Goal: Task Accomplishment & Management: Manage account settings

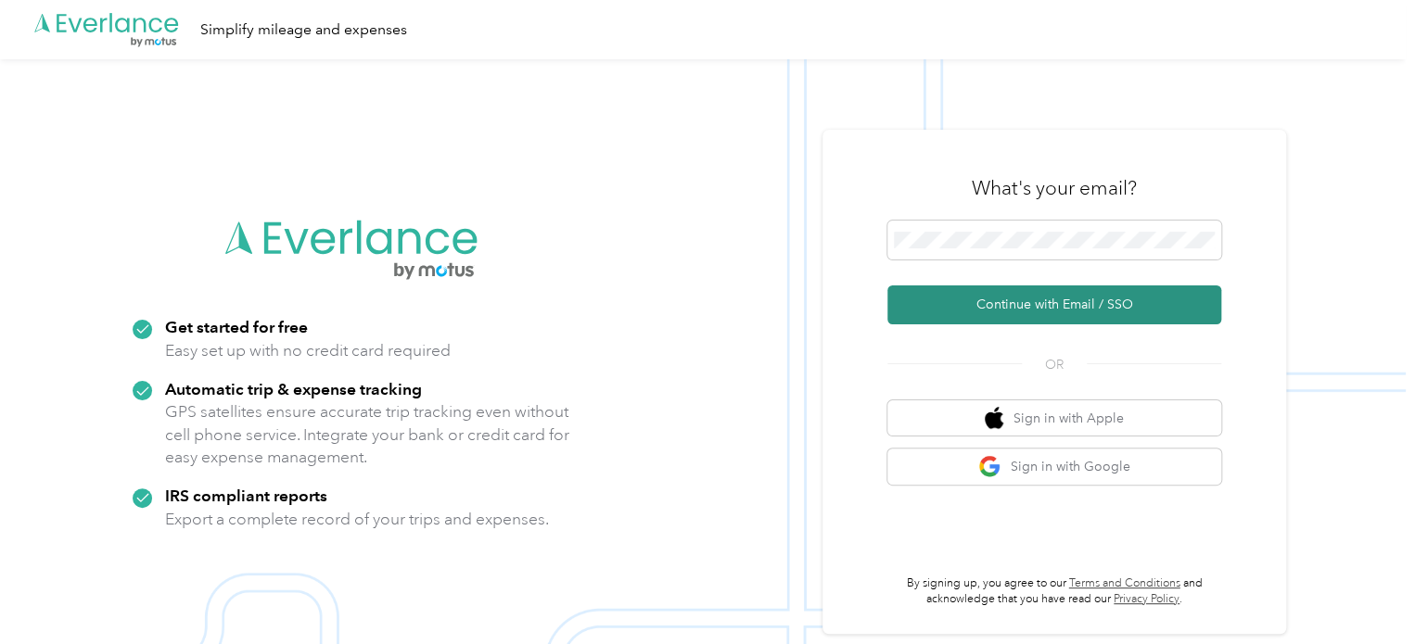
click at [1072, 316] on button "Continue with Email / SSO" at bounding box center [1054, 305] width 334 height 39
click at [1124, 314] on button "Continue with Email / SSO" at bounding box center [1054, 305] width 334 height 39
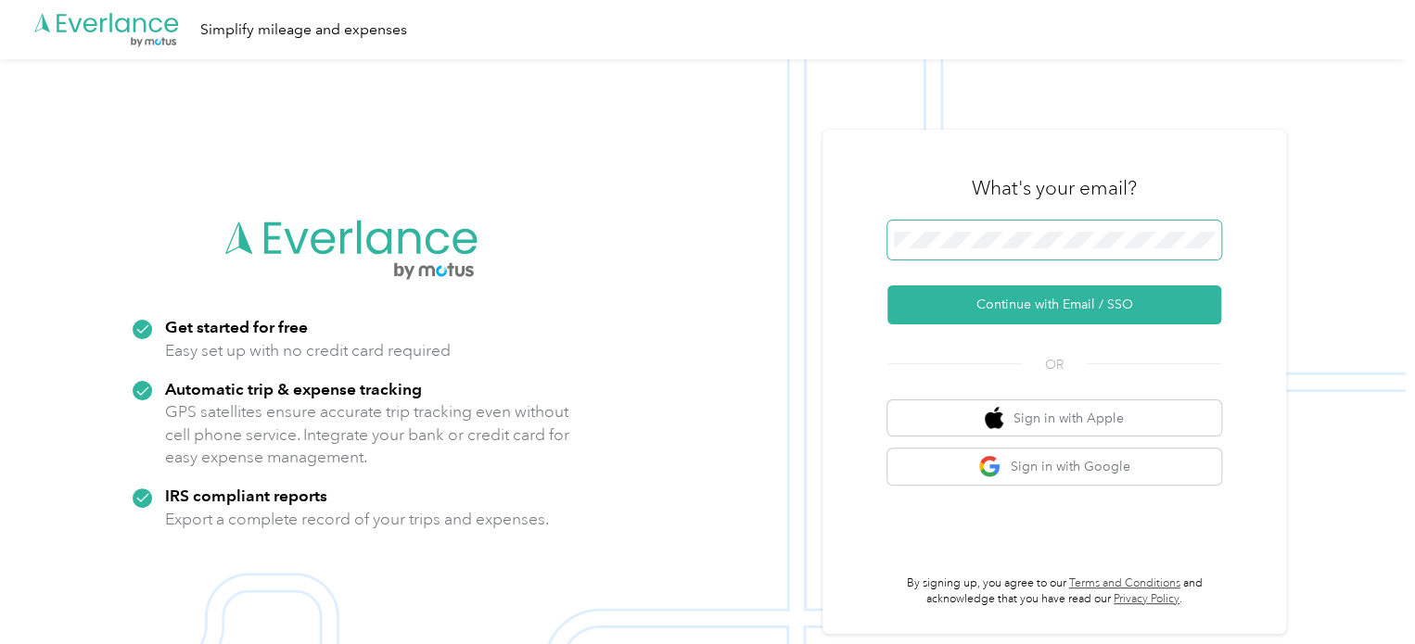
click at [947, 255] on span at bounding box center [1054, 240] width 334 height 39
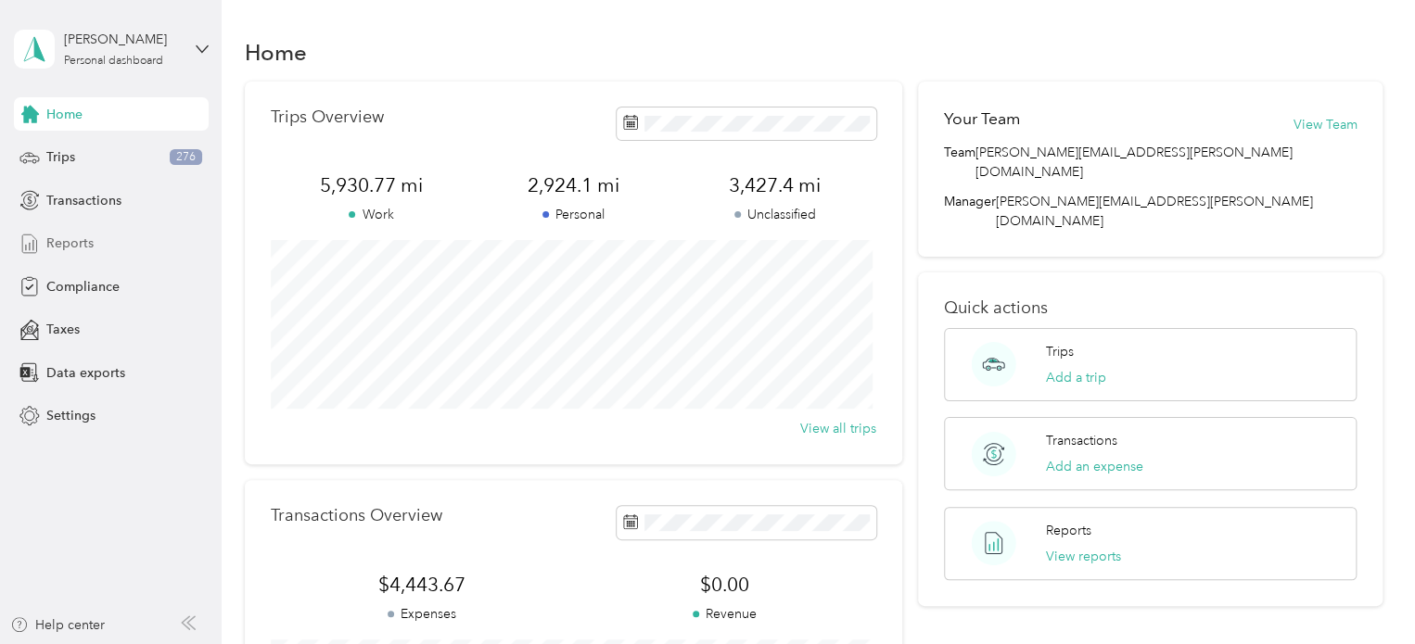
click at [73, 251] on span "Reports" at bounding box center [69, 243] width 47 height 19
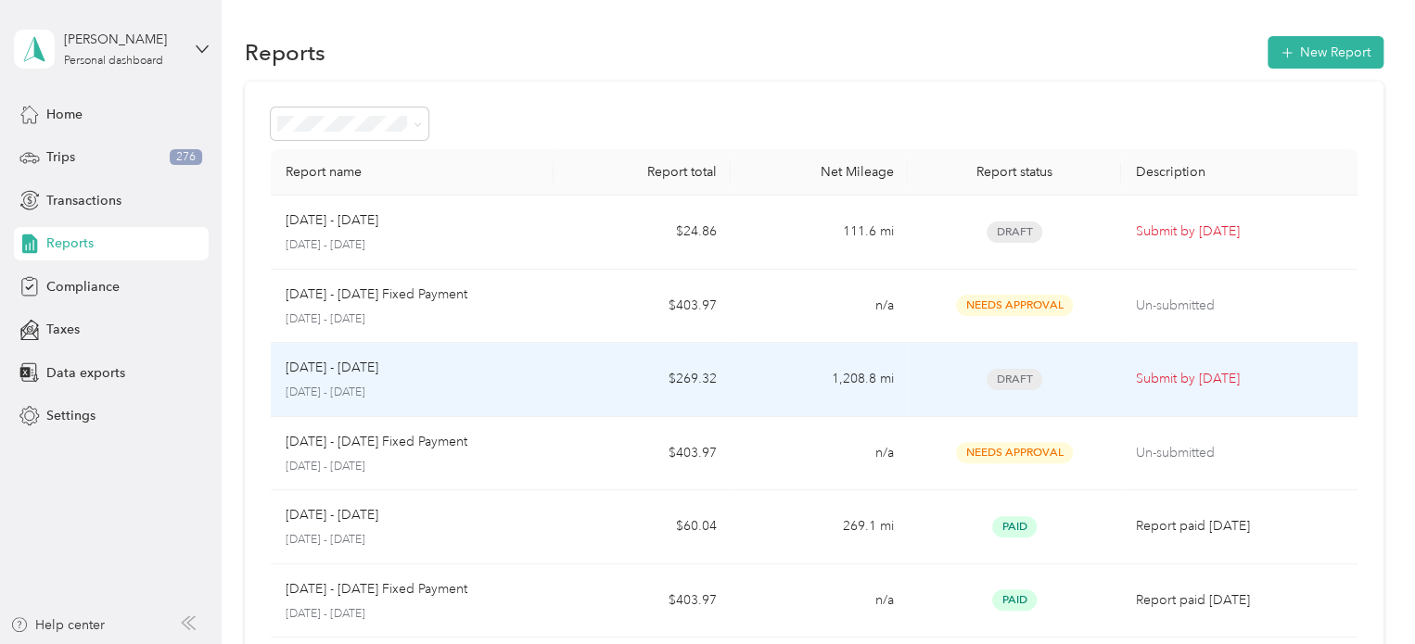
click at [864, 376] on td "1,208.8 mi" at bounding box center [819, 380] width 177 height 74
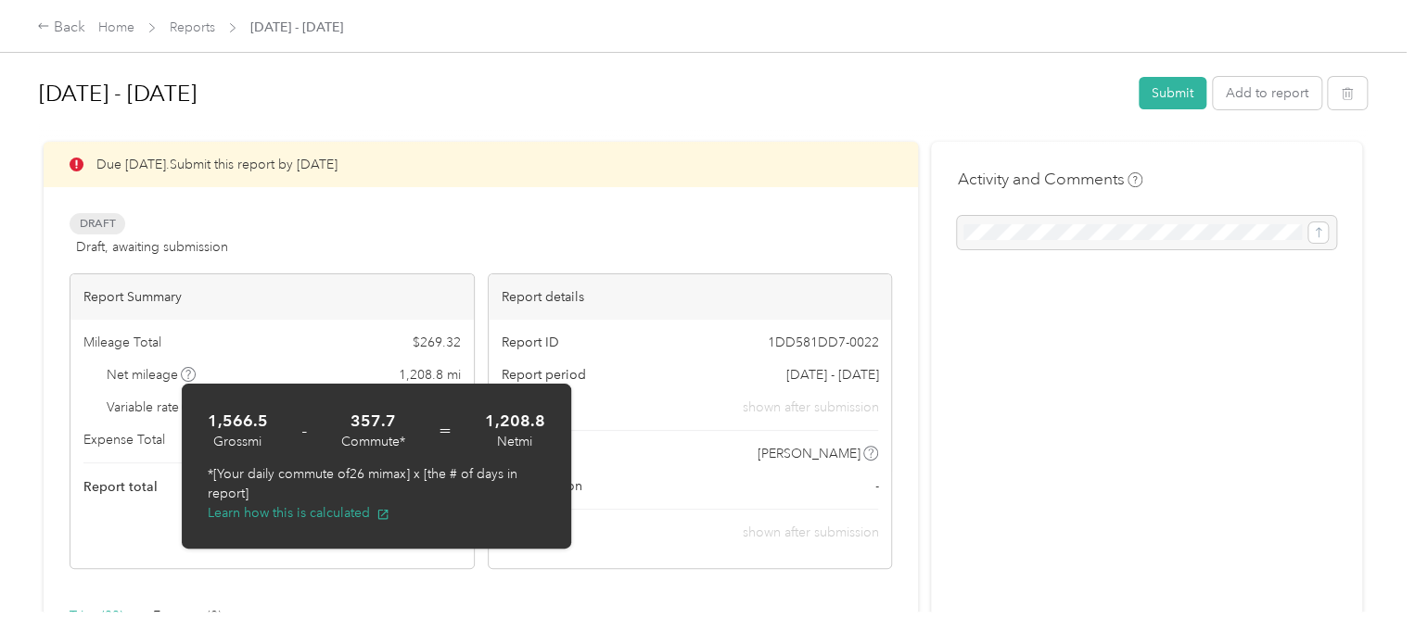
click at [24, 446] on div "[DATE] - [DATE] Submit Add to report Due [DATE]. Submit this report by [DATE] D…" at bounding box center [703, 306] width 1406 height 612
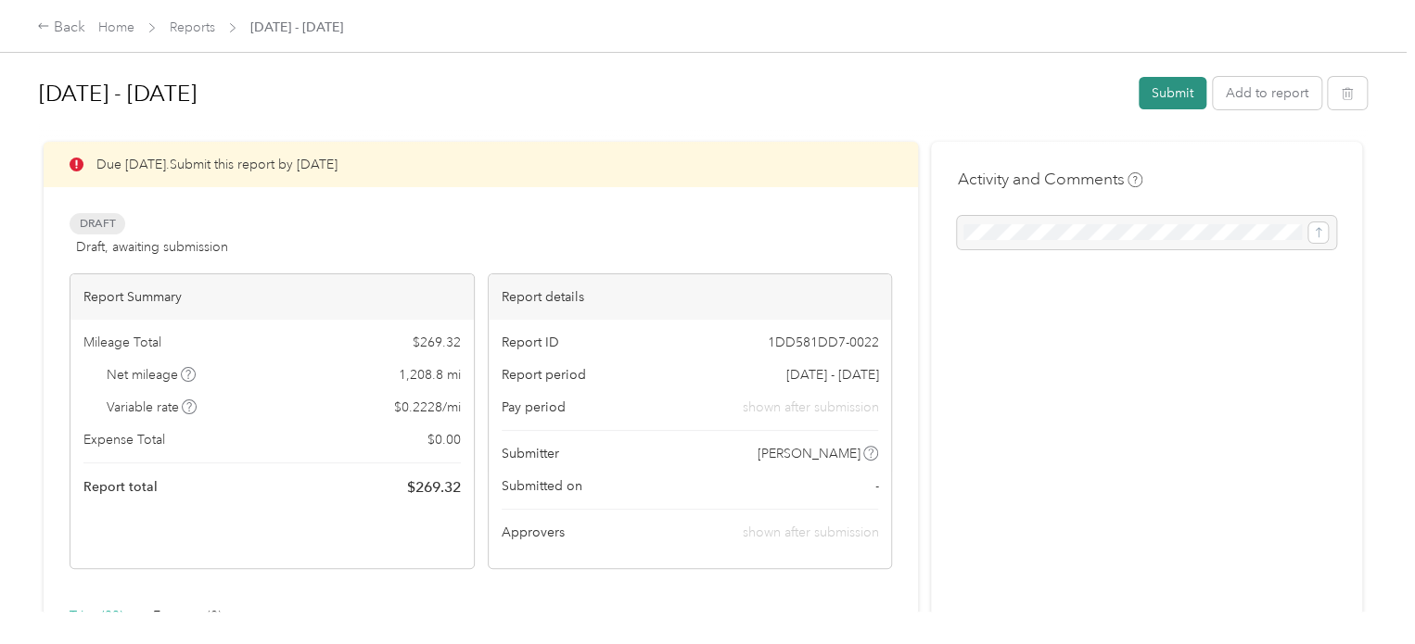
click at [1169, 95] on button "Submit" at bounding box center [1173, 93] width 68 height 32
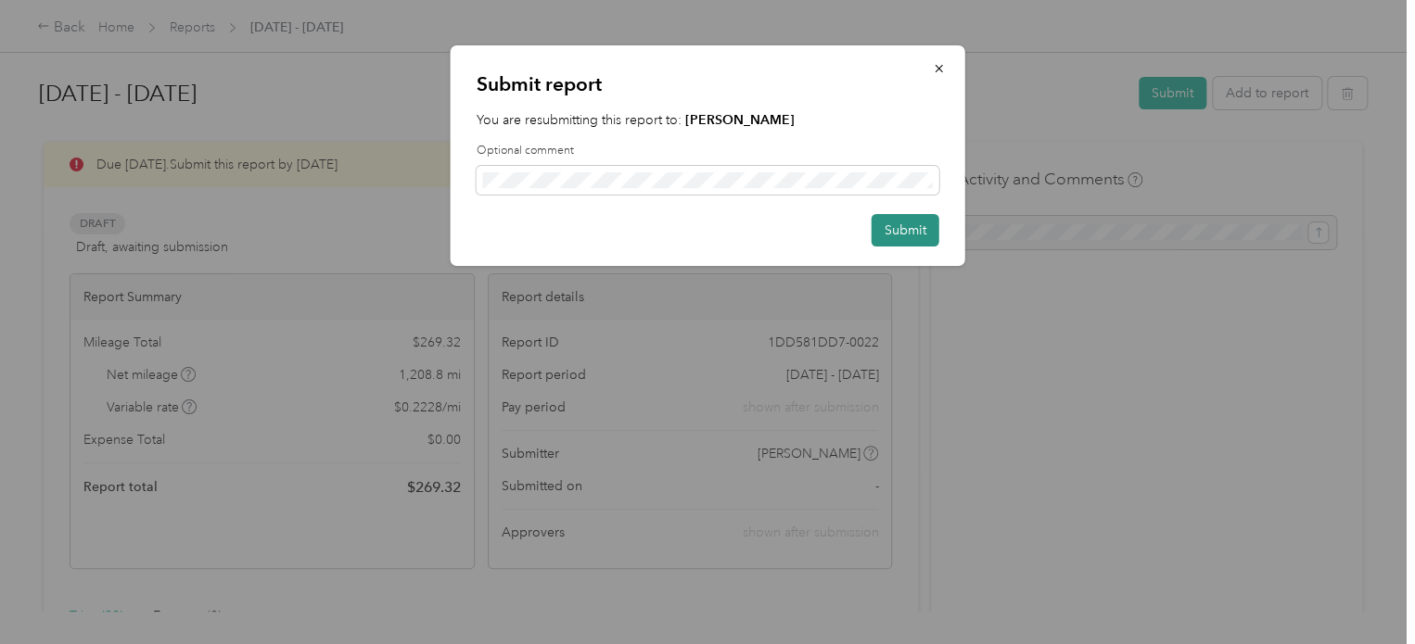
click at [898, 233] on button "Submit" at bounding box center [906, 230] width 68 height 32
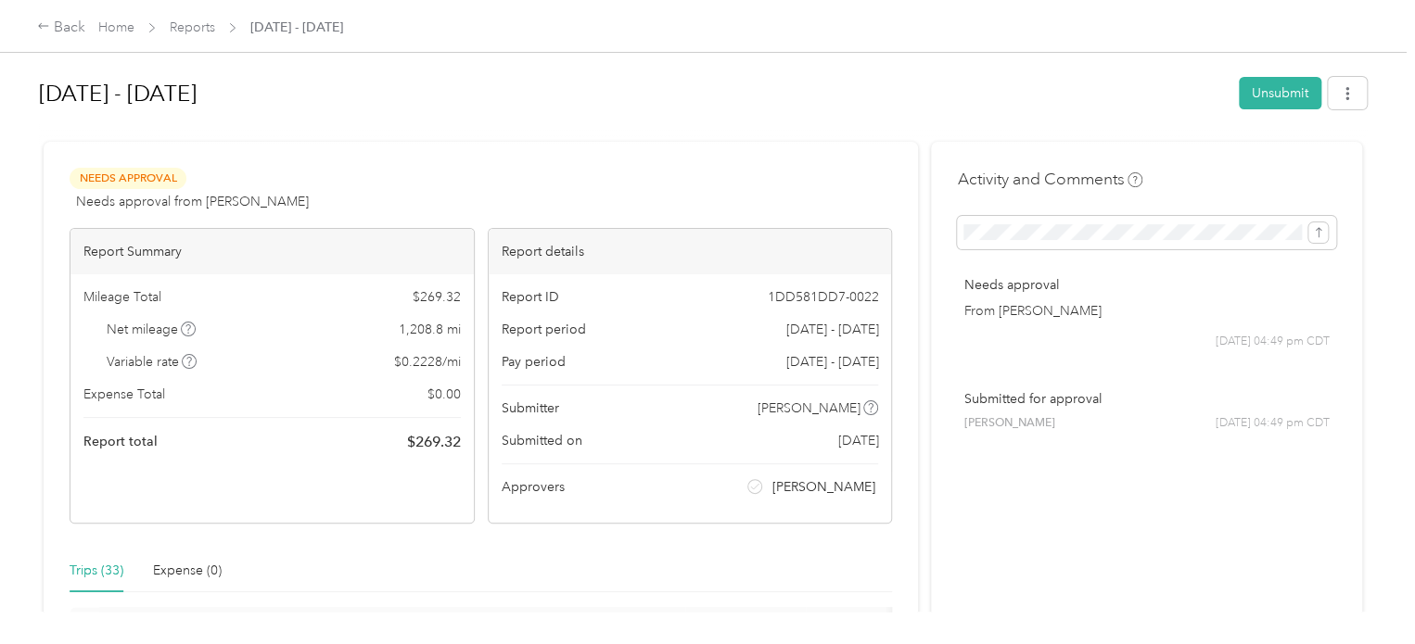
click at [1043, 83] on h1 "[DATE] - [DATE]" at bounding box center [632, 93] width 1187 height 45
